Goal: Find specific fact: Find specific fact

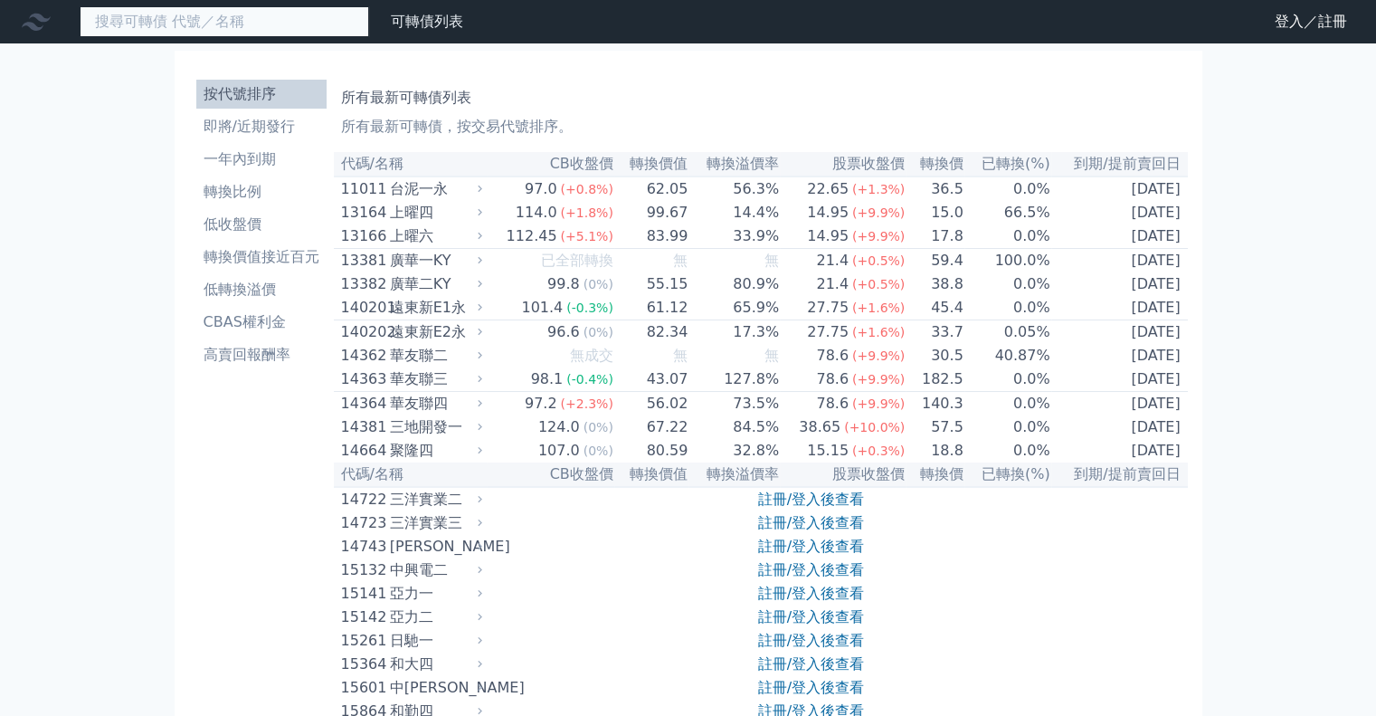
click at [161, 24] on input at bounding box center [224, 21] width 289 height 31
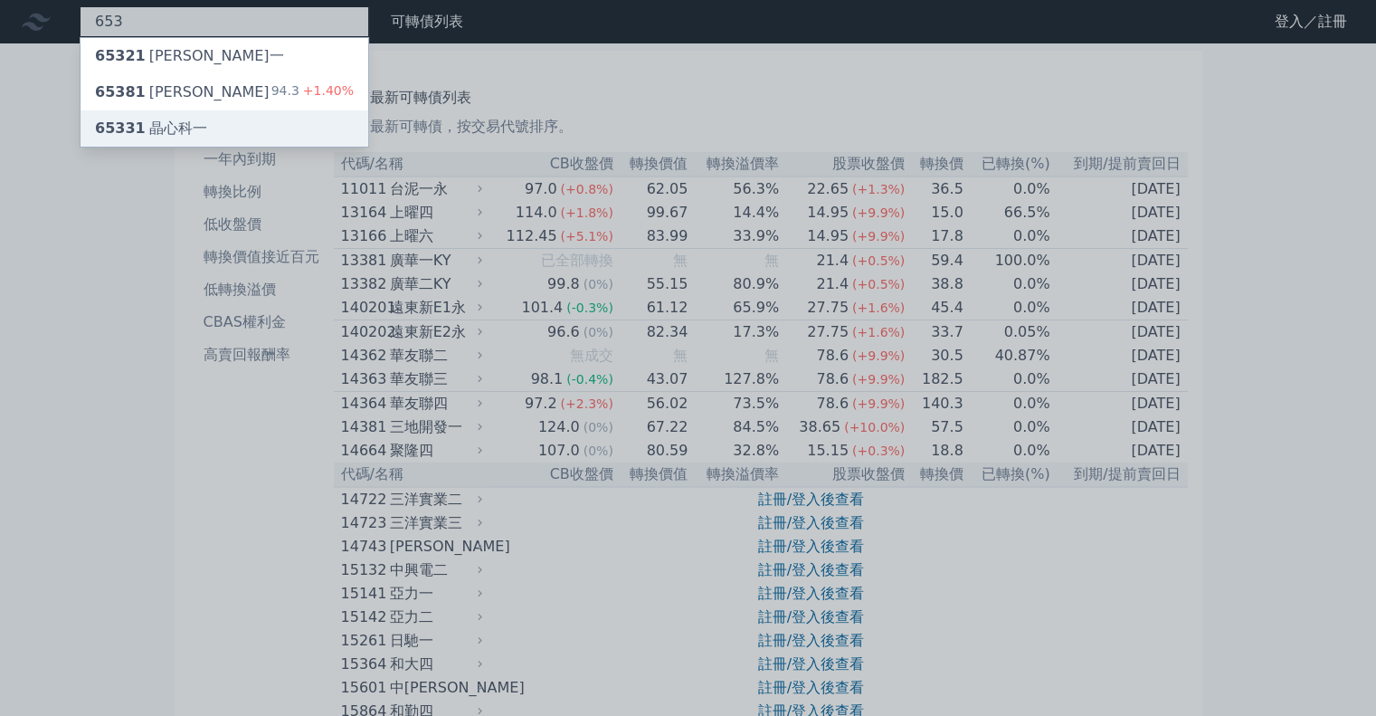
type input "653"
click at [139, 129] on div "65331 晶心科一" at bounding box center [151, 129] width 112 height 22
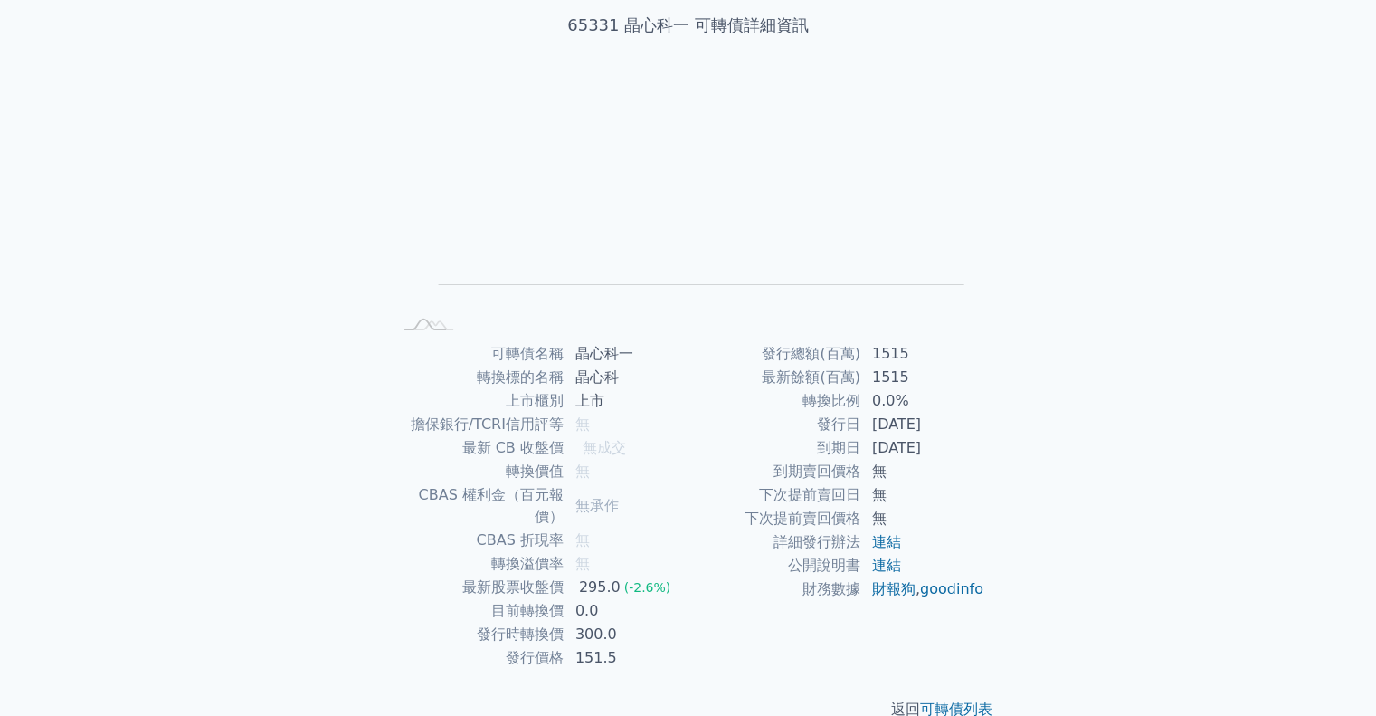
scroll to position [122, 0]
